Goal: Information Seeking & Learning: Understand process/instructions

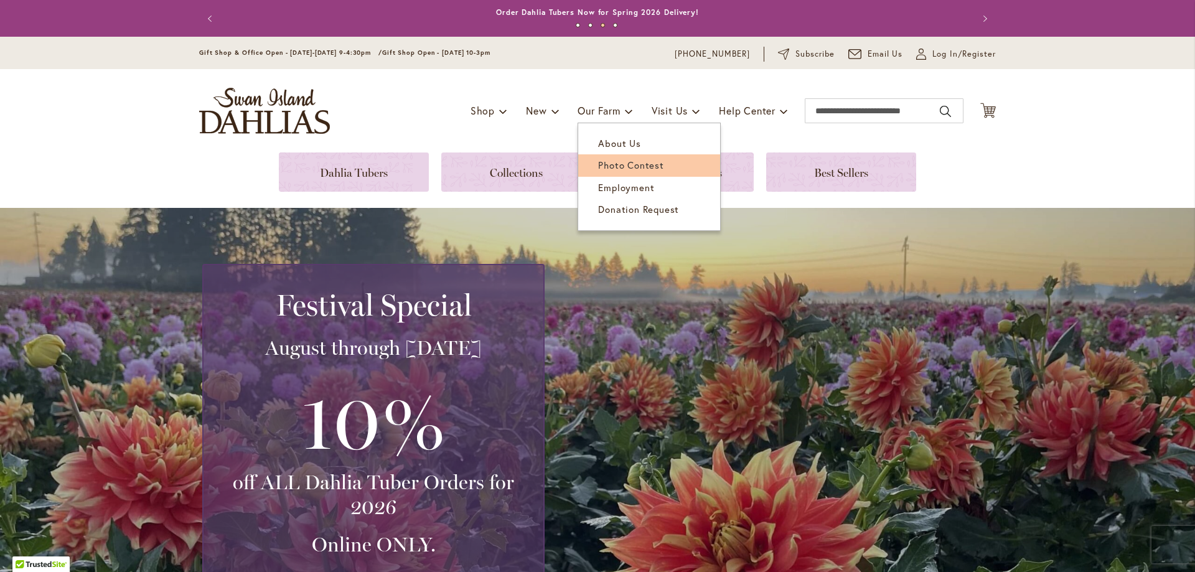
type input "**********"
click at [604, 165] on span "Photo Contest" at bounding box center [630, 165] width 65 height 12
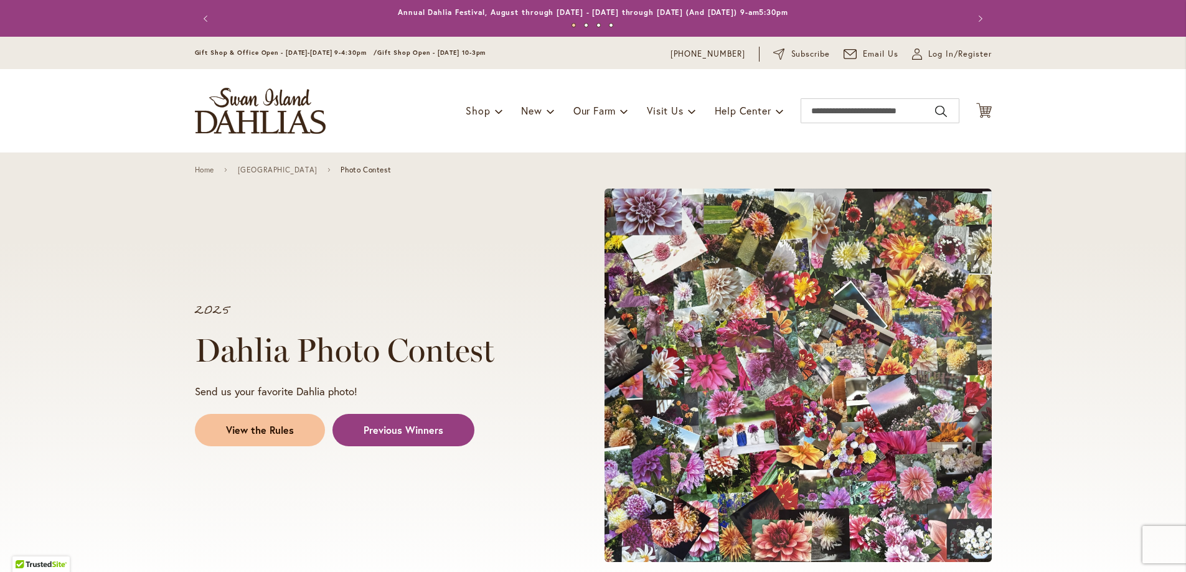
type input "**********"
click at [269, 431] on span "View the Rules" at bounding box center [260, 430] width 68 height 14
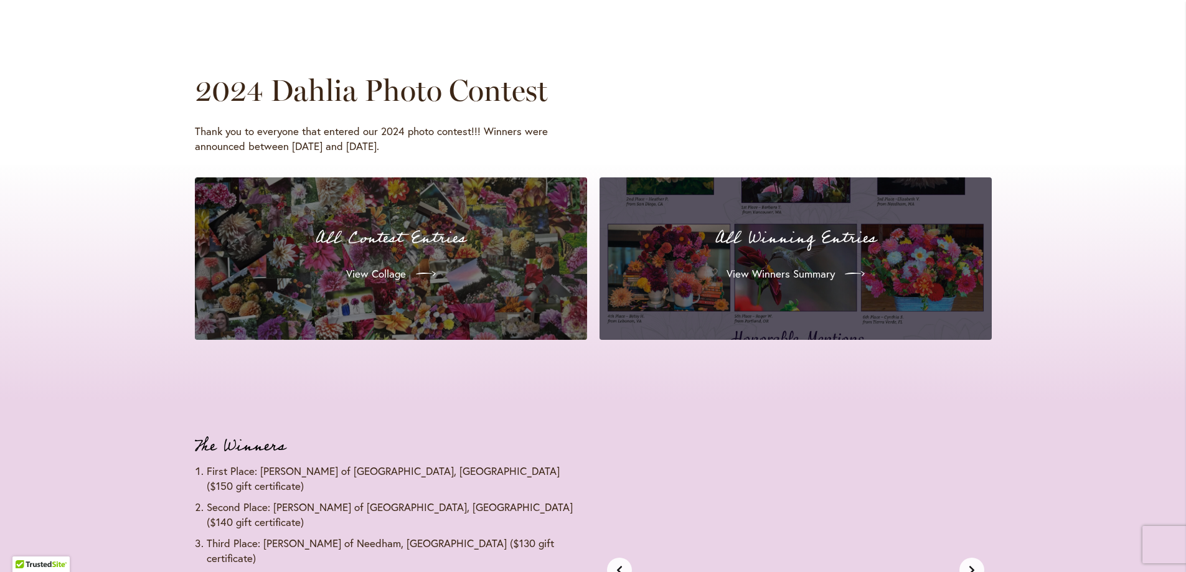
scroll to position [1344, 0]
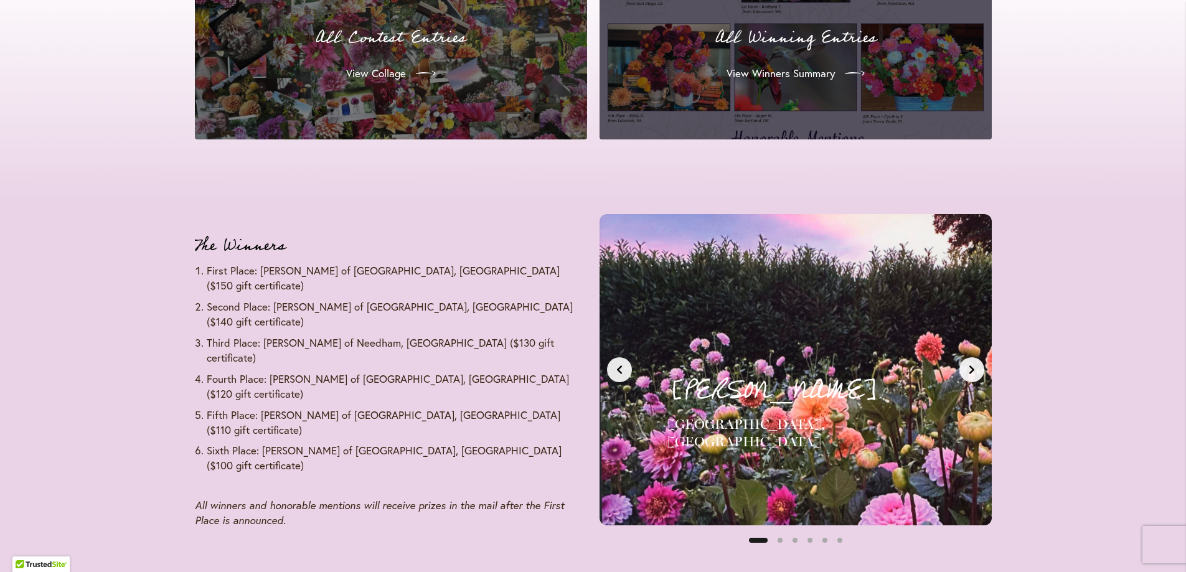
click at [975, 373] on icon "Next slide" at bounding box center [972, 370] width 10 height 10
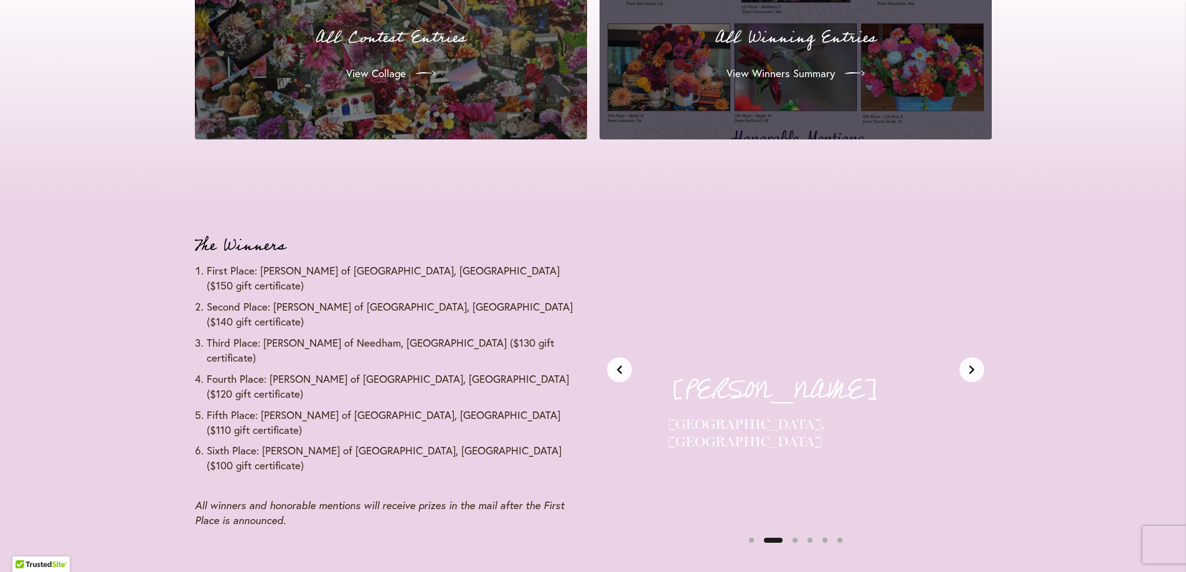
scroll to position [0, 411]
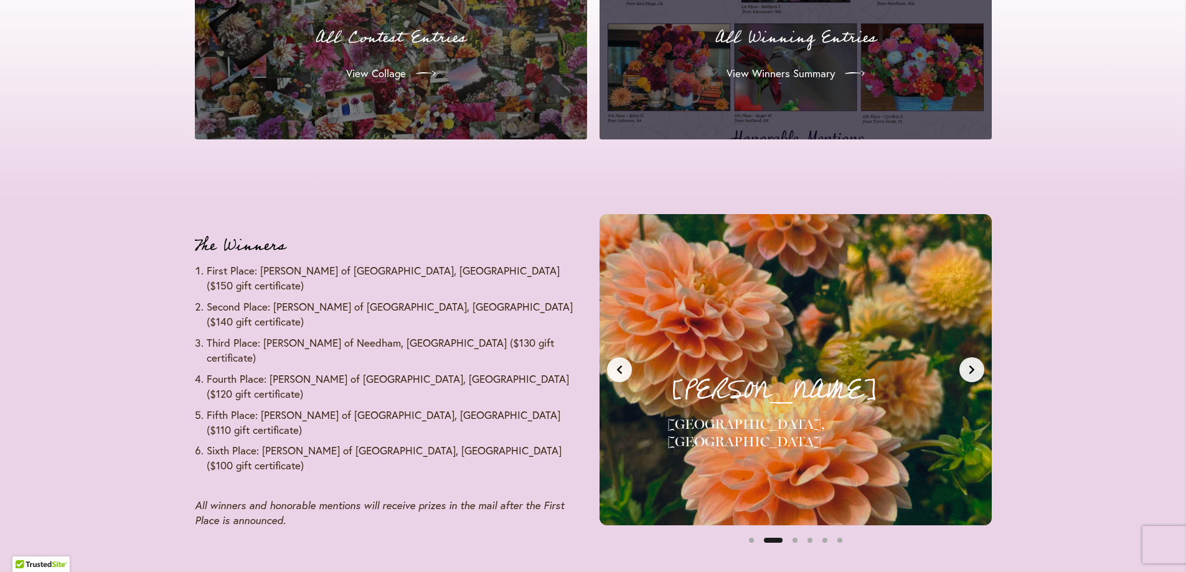
click at [975, 373] on icon "Next slide" at bounding box center [972, 370] width 10 height 10
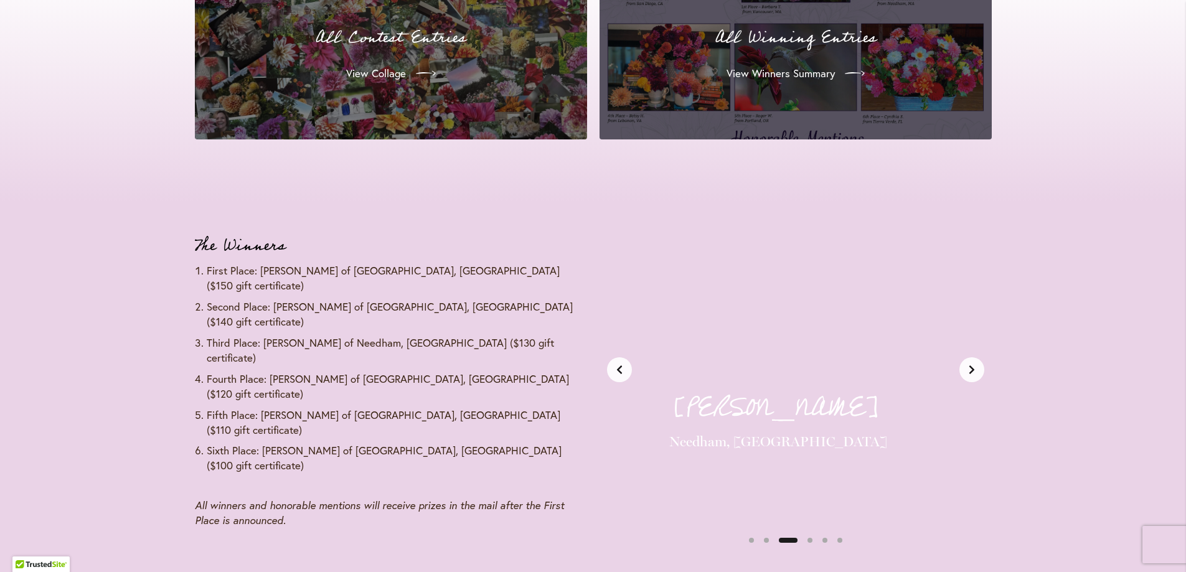
scroll to position [0, 822]
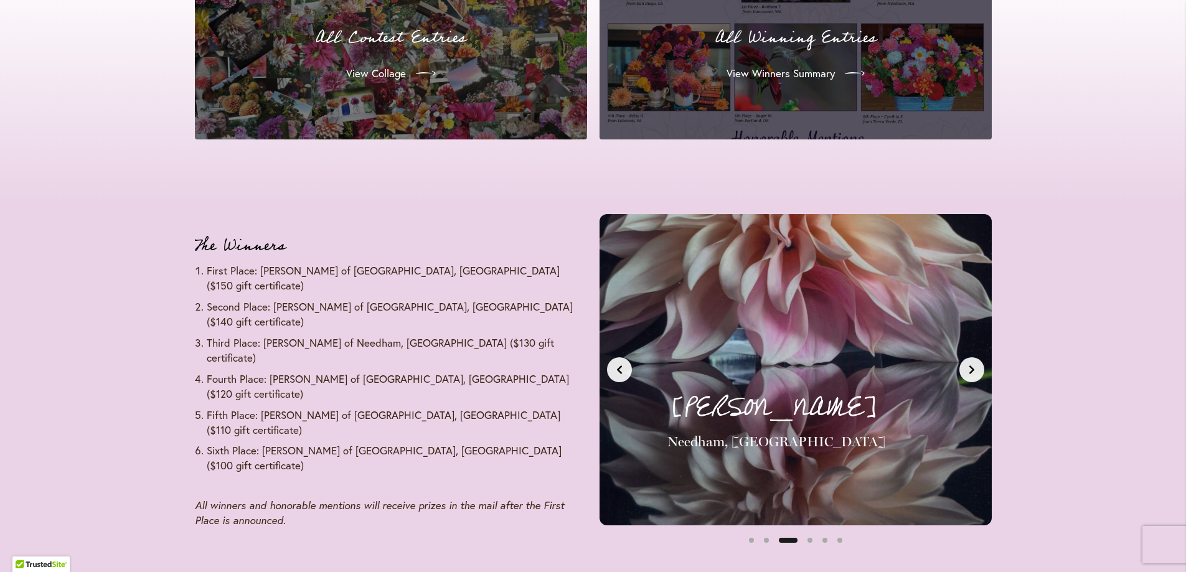
click at [975, 373] on icon "Next slide" at bounding box center [972, 370] width 10 height 10
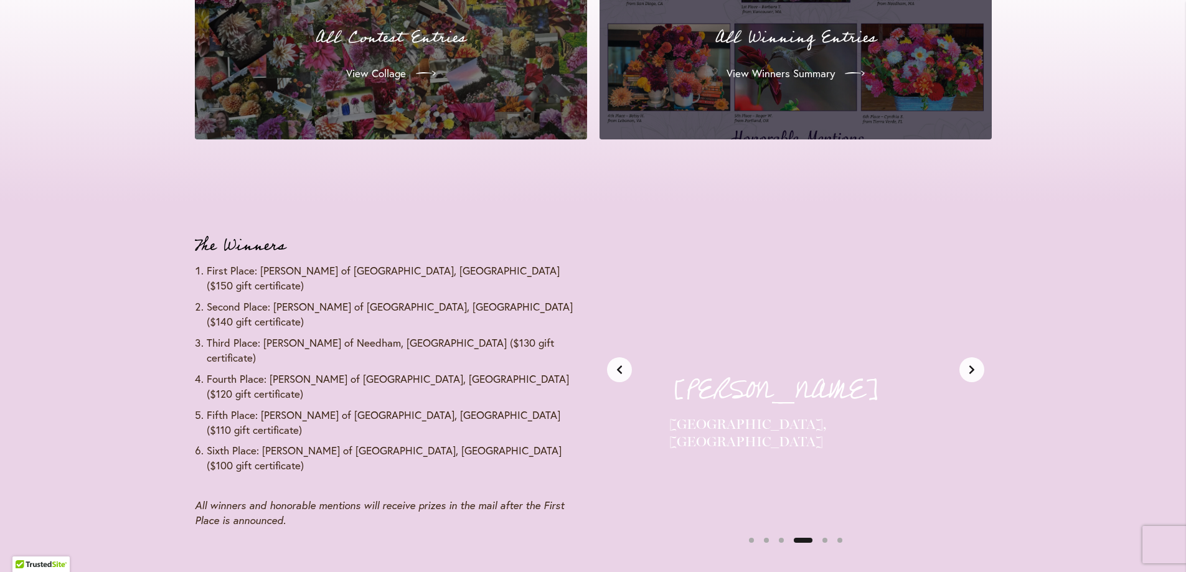
scroll to position [0, 1232]
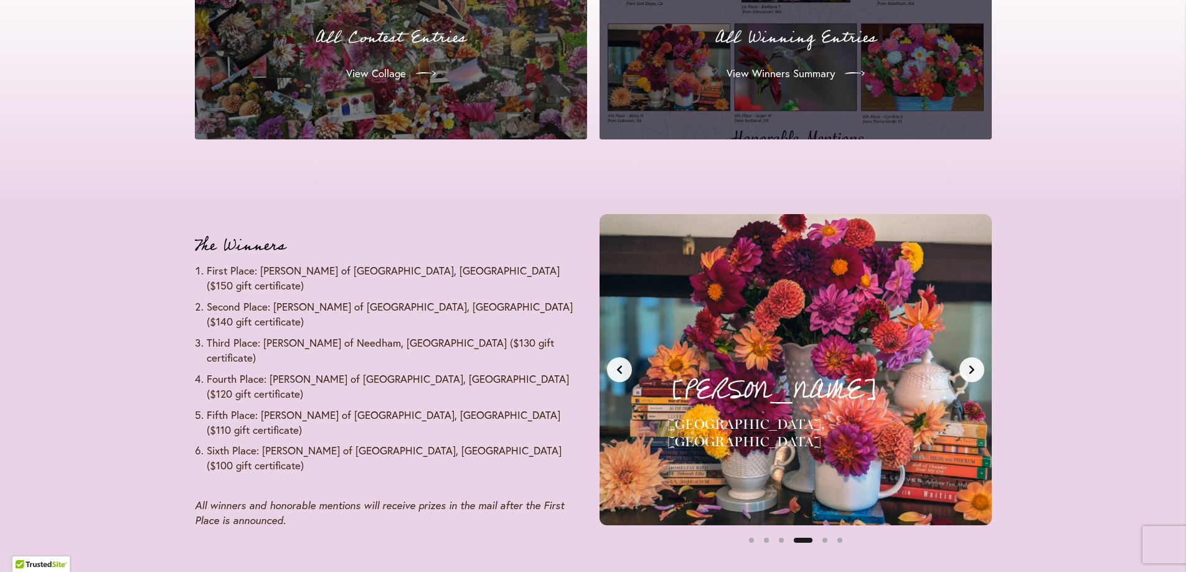
click at [975, 373] on icon "Next slide" at bounding box center [972, 370] width 10 height 10
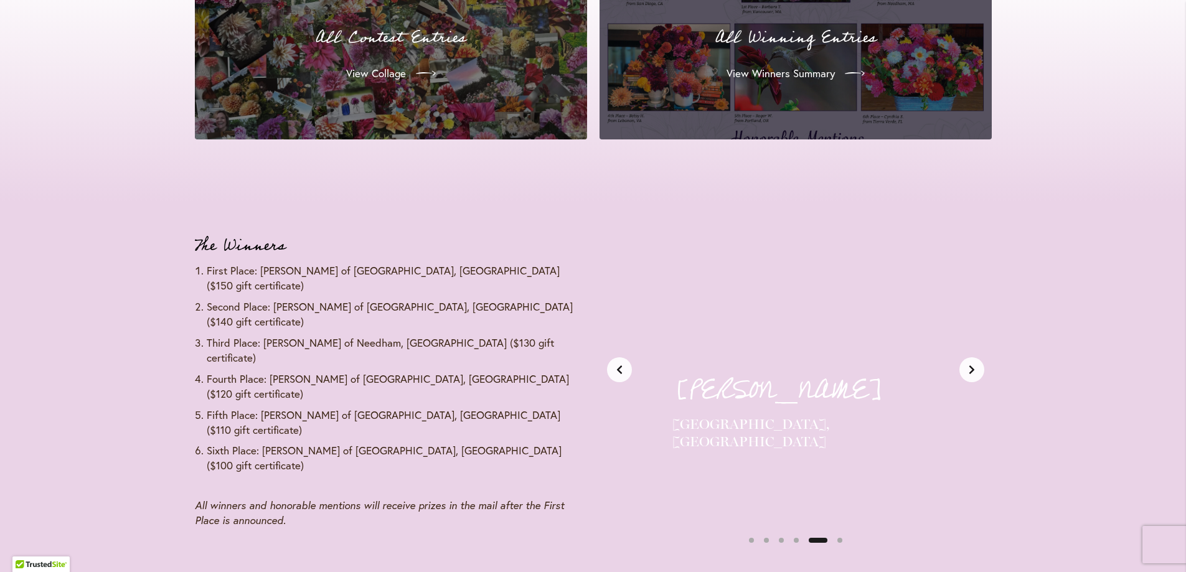
scroll to position [0, 1643]
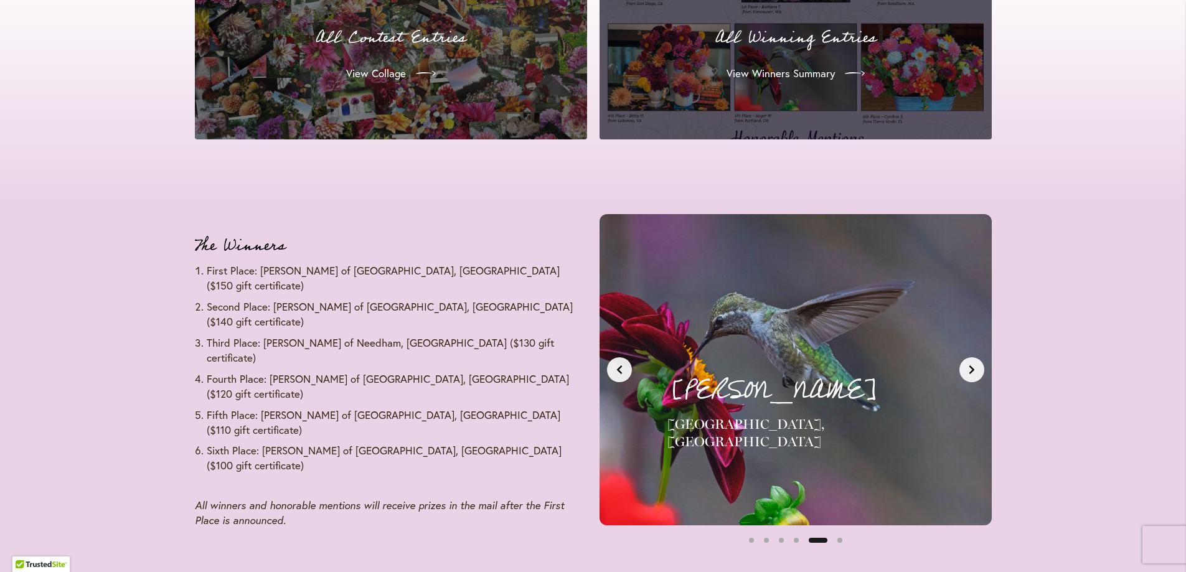
click at [975, 373] on icon "Next slide" at bounding box center [972, 370] width 10 height 10
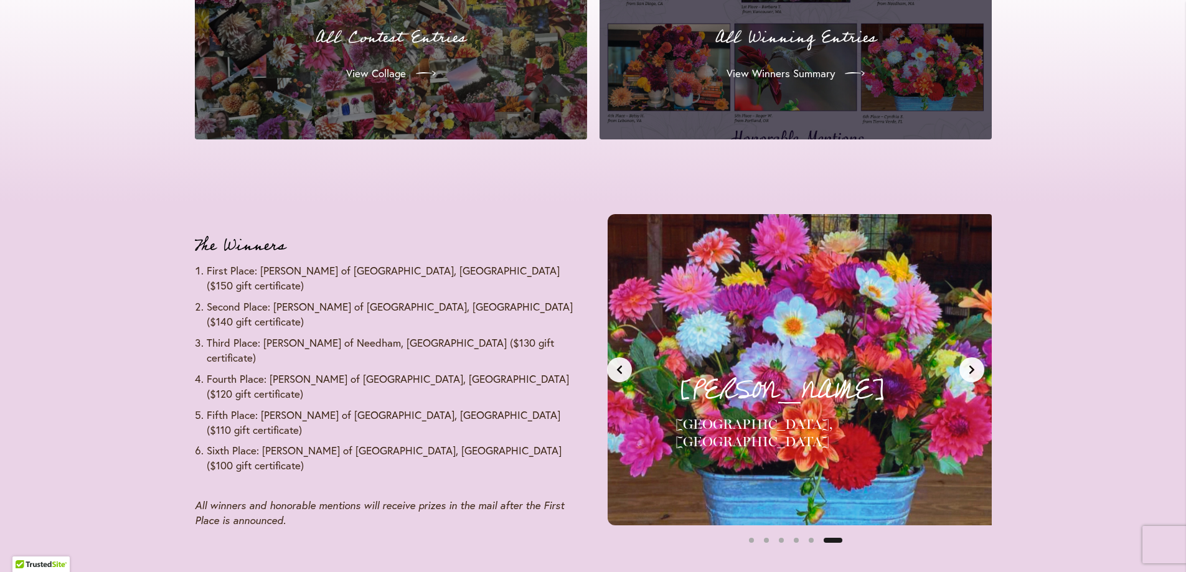
scroll to position [0, 2054]
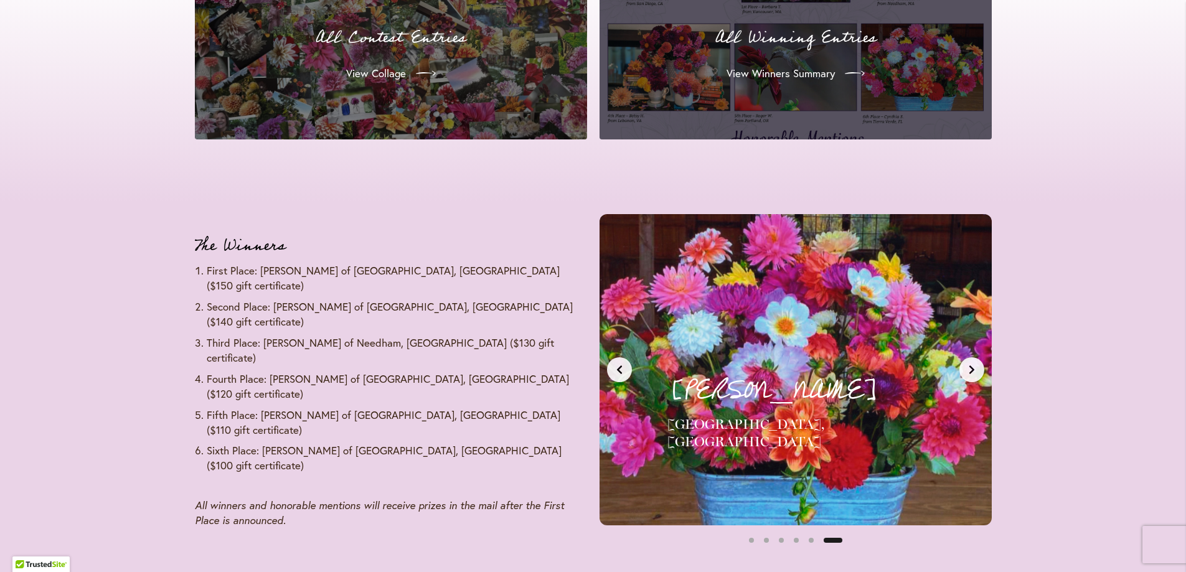
click at [975, 373] on icon "Next slide" at bounding box center [972, 370] width 10 height 10
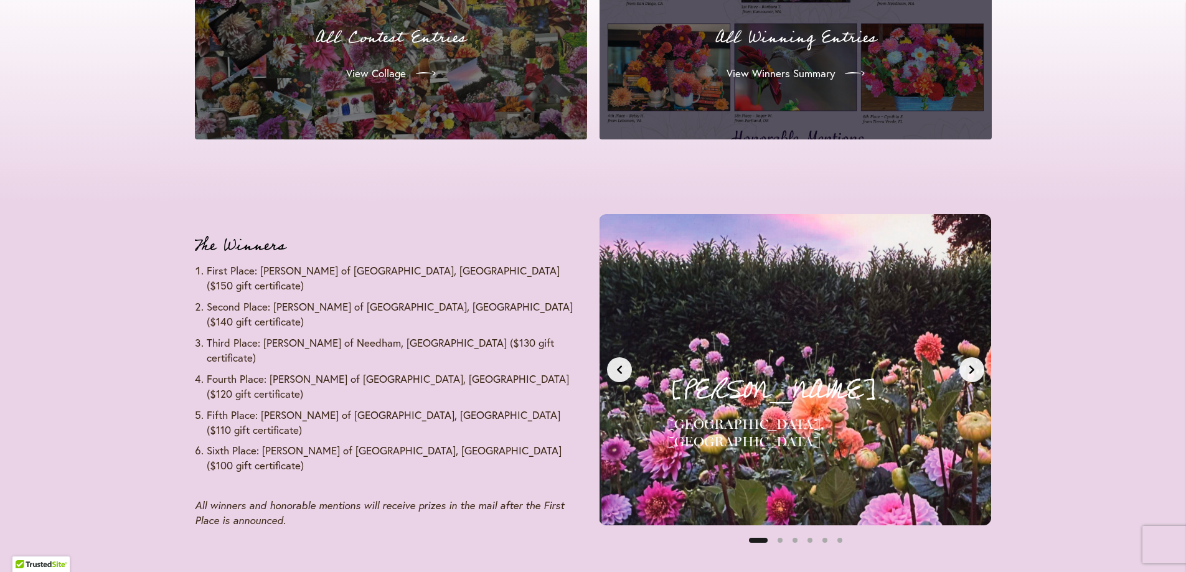
scroll to position [0, 0]
